Goal: Entertainment & Leisure: Consume media (video, audio)

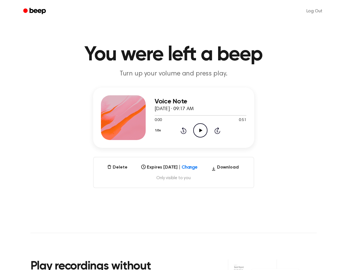
click at [201, 131] on icon "Play Audio" at bounding box center [200, 130] width 14 height 14
click at [201, 131] on icon at bounding box center [200, 131] width 3 height 4
click at [59, 48] on h1 "You were left a beep" at bounding box center [173, 55] width 286 height 20
click at [200, 132] on icon "Play Audio" at bounding box center [200, 130] width 14 height 14
click at [199, 128] on icon "Pause Audio" at bounding box center [200, 130] width 14 height 14
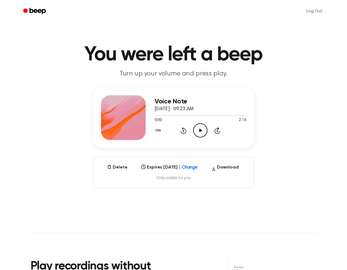
click at [202, 131] on icon "Play Audio" at bounding box center [200, 130] width 14 height 14
click at [200, 132] on icon at bounding box center [200, 131] width 3 height 4
